Goal: Book appointment/travel/reservation

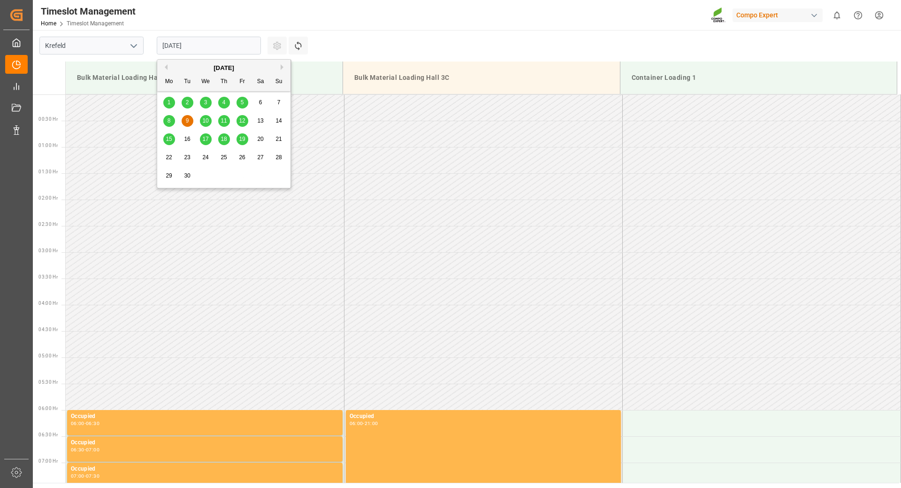
click at [236, 47] on input "[DATE]" at bounding box center [209, 46] width 104 height 18
click at [165, 67] on button "Previous Month" at bounding box center [165, 67] width 6 height 6
click at [238, 175] on div "29" at bounding box center [243, 175] width 12 height 11
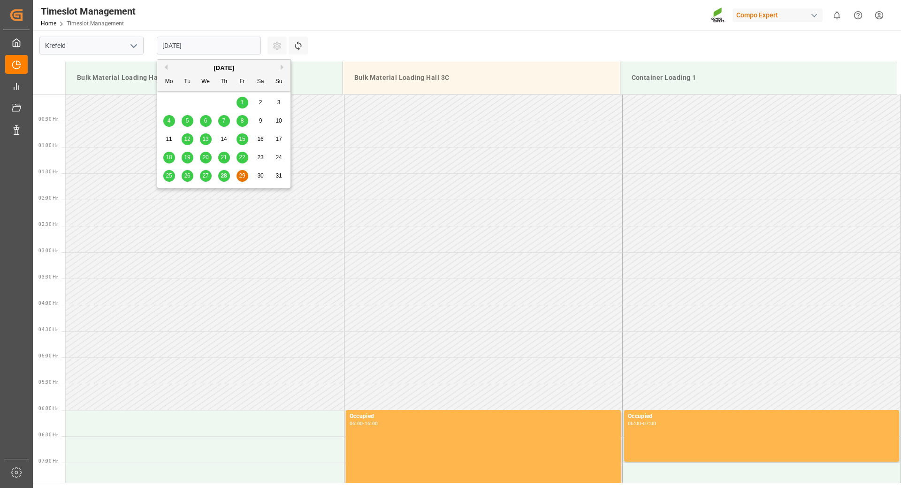
click at [213, 42] on input "[DATE]" at bounding box center [209, 46] width 104 height 18
click at [164, 123] on div "4" at bounding box center [169, 120] width 12 height 11
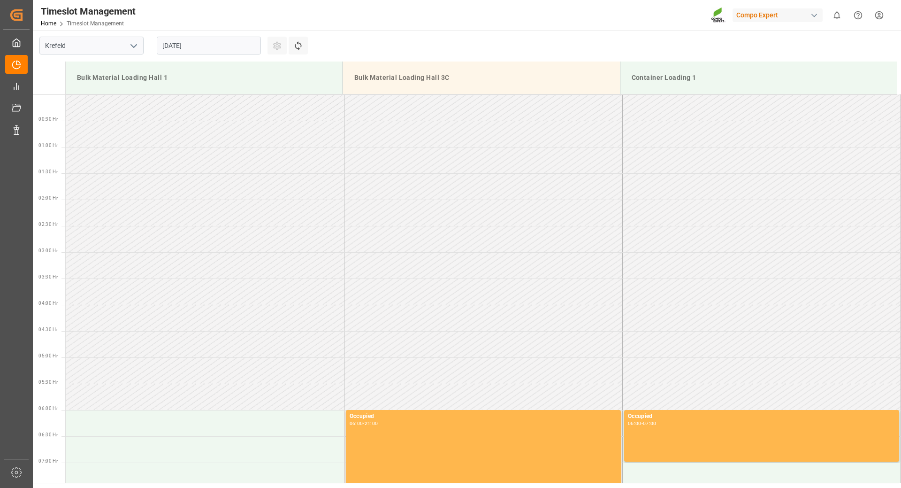
scroll to position [572, 0]
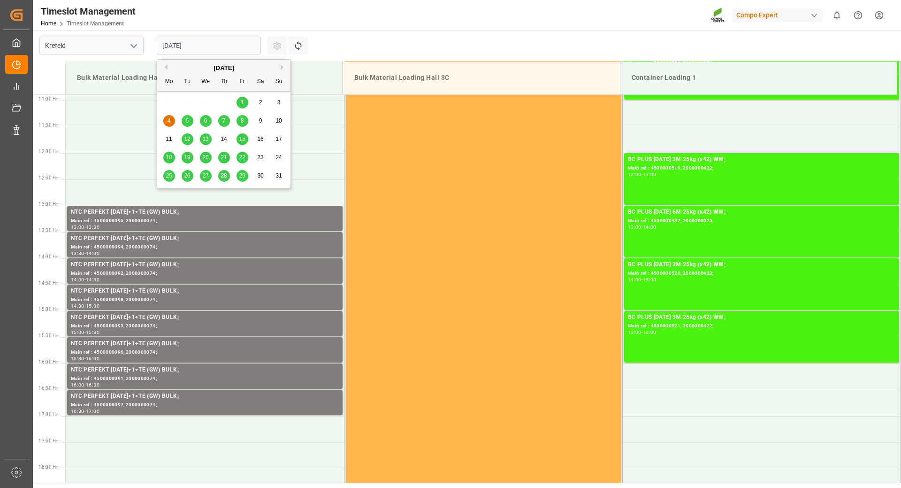
click at [243, 40] on input "[DATE]" at bounding box center [209, 46] width 104 height 18
click at [281, 67] on button "Next Month" at bounding box center [284, 67] width 6 height 6
click at [173, 104] on div "1" at bounding box center [169, 102] width 12 height 11
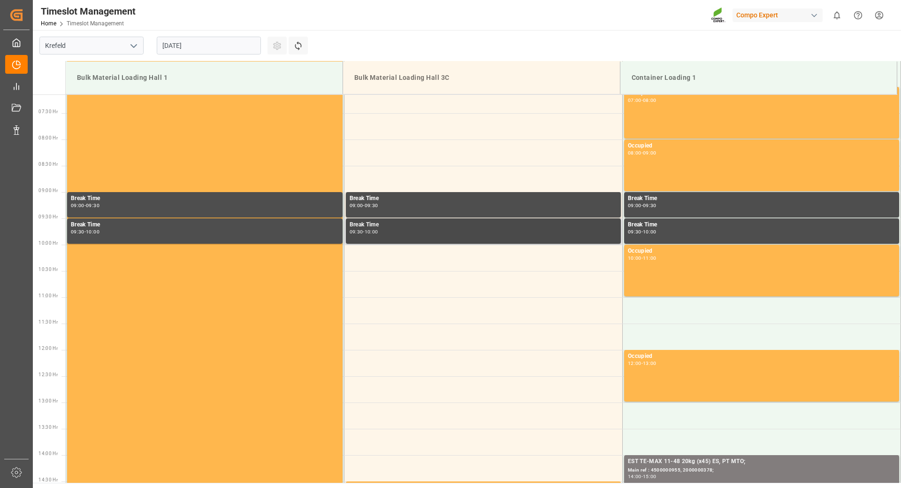
scroll to position [282, 0]
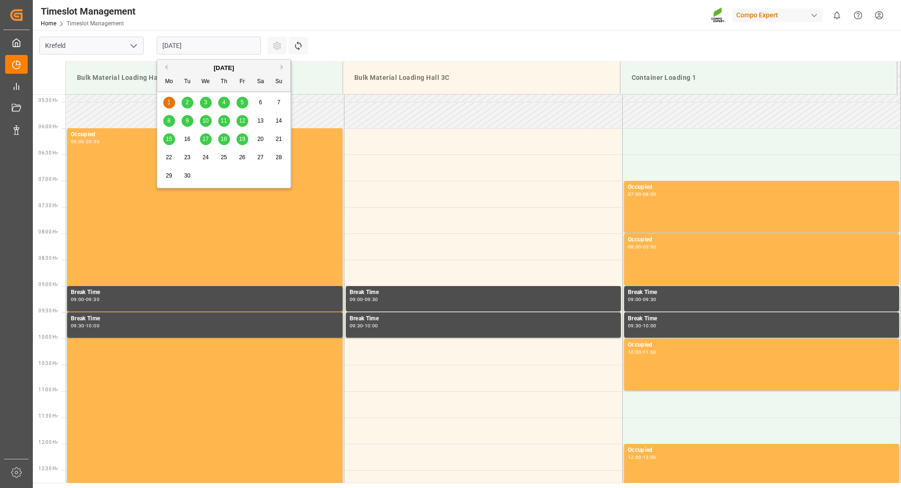
click at [196, 49] on input "[DATE]" at bounding box center [209, 46] width 104 height 18
click at [186, 104] on span "2" at bounding box center [187, 102] width 3 height 7
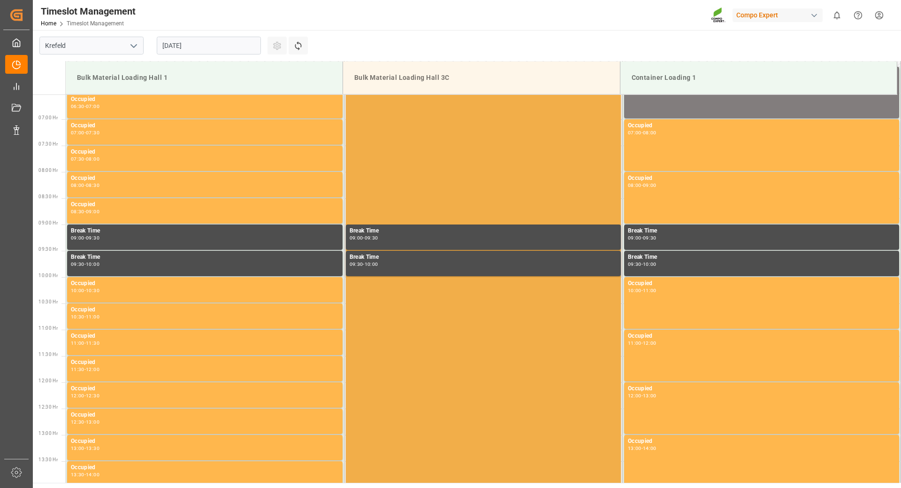
scroll to position [108, 0]
